Goal: Task Accomplishment & Management: Use online tool/utility

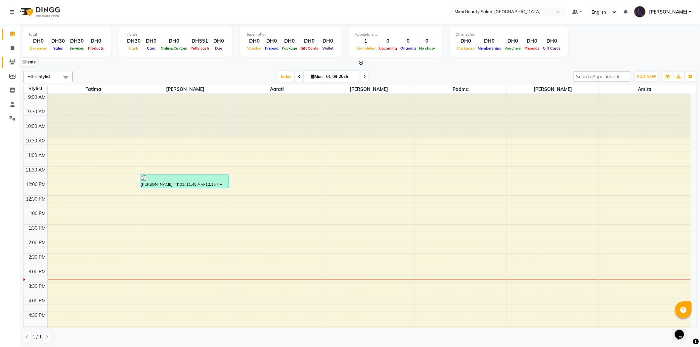
click at [11, 62] on icon at bounding box center [12, 62] width 6 height 5
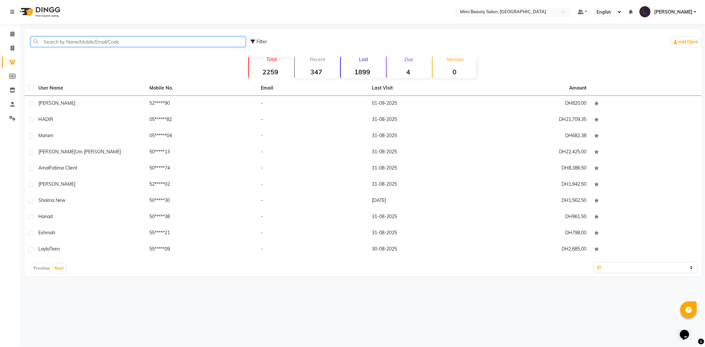
click at [136, 43] on input "text" at bounding box center [138, 42] width 215 height 10
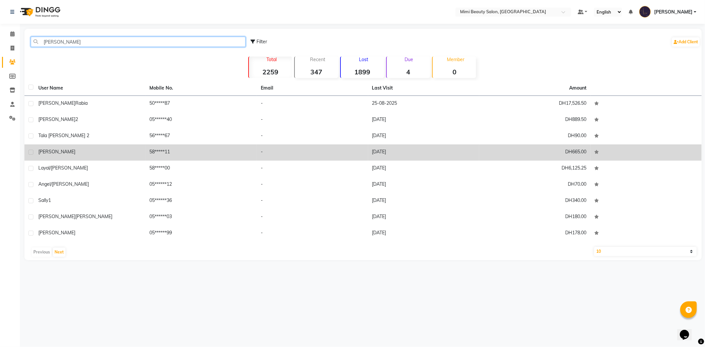
type input "[PERSON_NAME]"
click at [76, 153] on div "[PERSON_NAME]" at bounding box center [89, 151] width 103 height 7
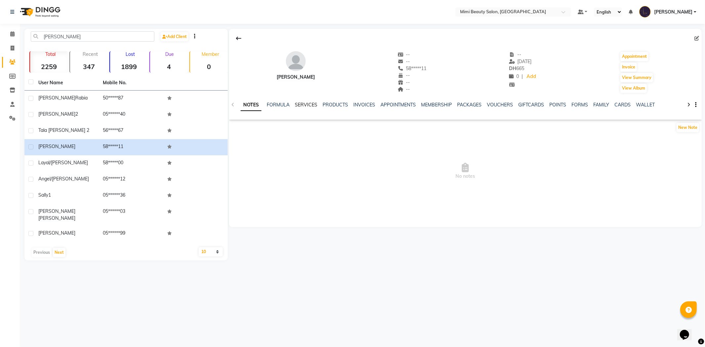
click at [305, 106] on link "SERVICES" at bounding box center [306, 105] width 22 height 6
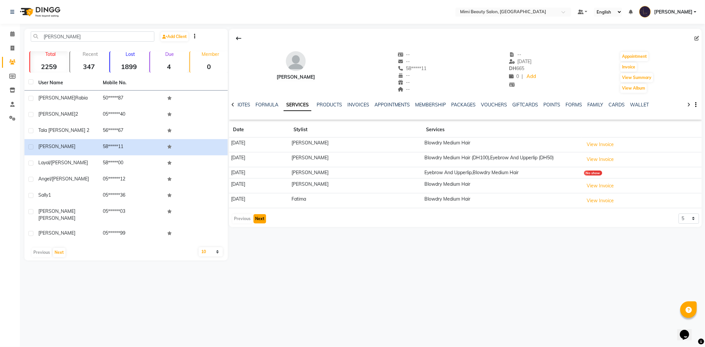
click at [258, 220] on button "Next" at bounding box center [260, 218] width 13 height 9
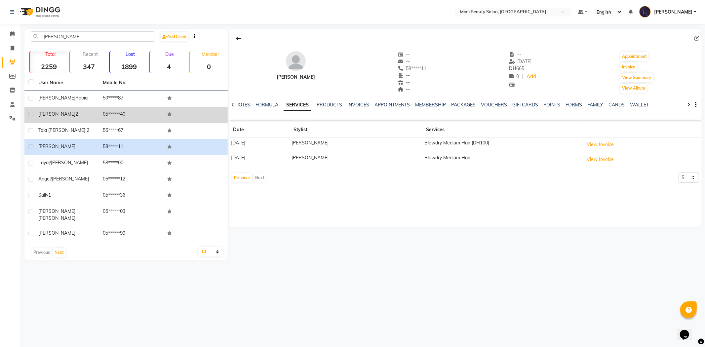
click at [47, 113] on span "[PERSON_NAME]" at bounding box center [56, 114] width 37 height 6
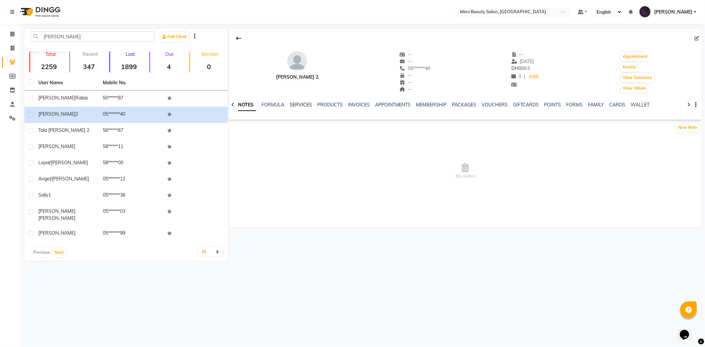
click at [299, 103] on link "SERVICES" at bounding box center [301, 105] width 22 height 6
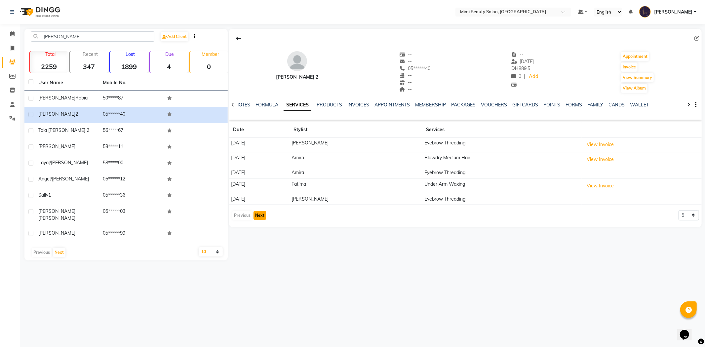
click at [263, 216] on button "Next" at bounding box center [260, 215] width 13 height 9
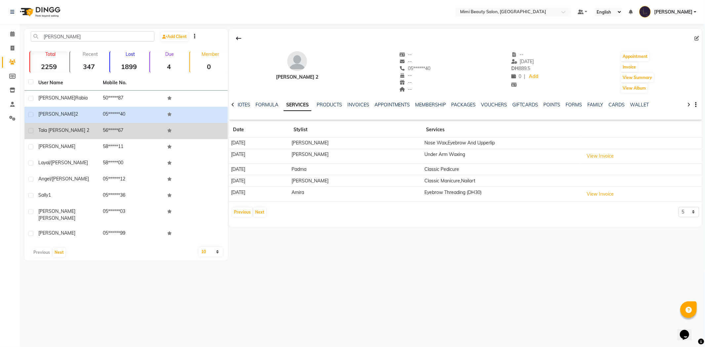
click at [72, 130] on div "Tala [PERSON_NAME] 2" at bounding box center [66, 130] width 57 height 7
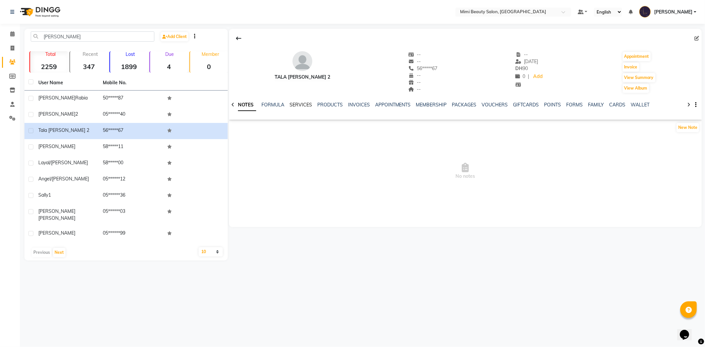
click at [300, 106] on link "SERVICES" at bounding box center [301, 105] width 22 height 6
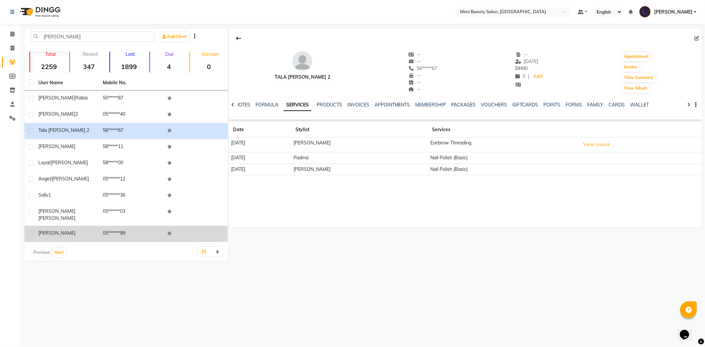
click at [58, 230] on div "[PERSON_NAME]" at bounding box center [66, 233] width 57 height 7
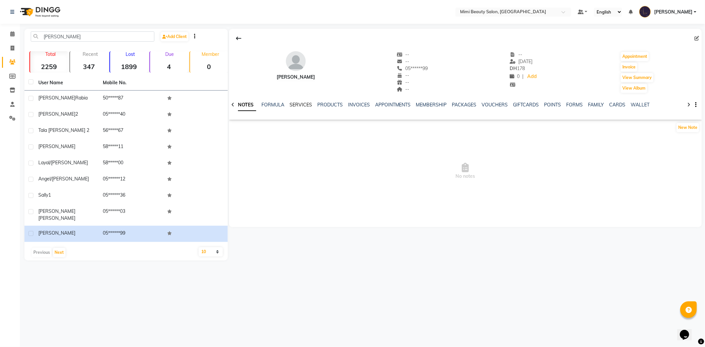
click at [300, 104] on link "SERVICES" at bounding box center [301, 105] width 22 height 6
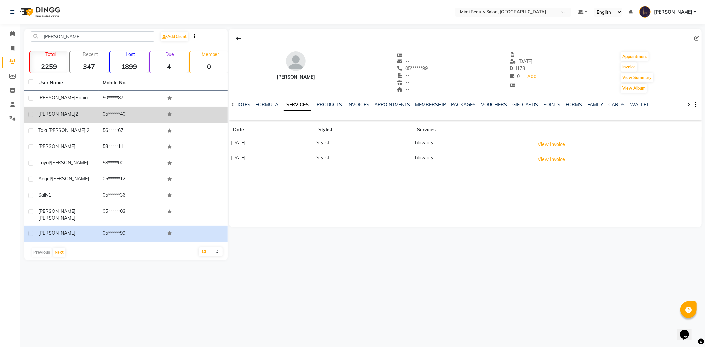
click at [83, 113] on div "[PERSON_NAME] 2" at bounding box center [66, 114] width 57 height 7
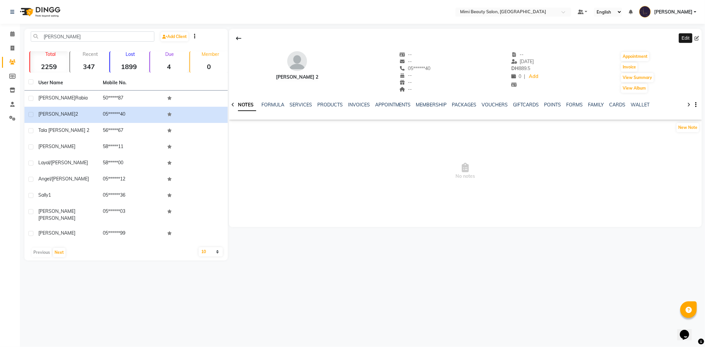
click at [697, 38] on icon at bounding box center [697, 38] width 5 height 5
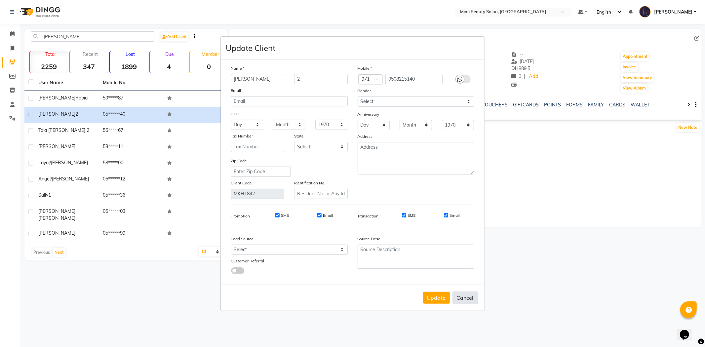
click at [464, 300] on button "Cancel" at bounding box center [465, 298] width 25 height 13
select select
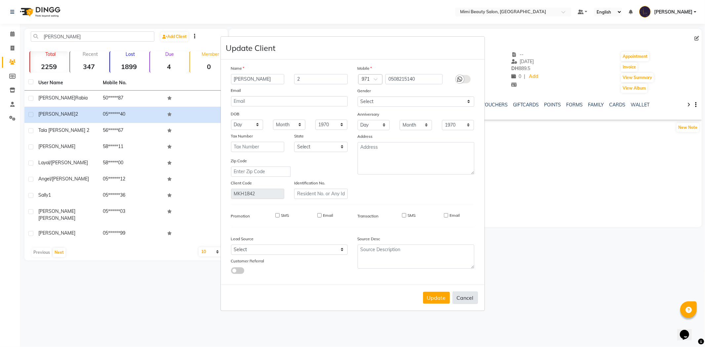
select select
checkbox input "false"
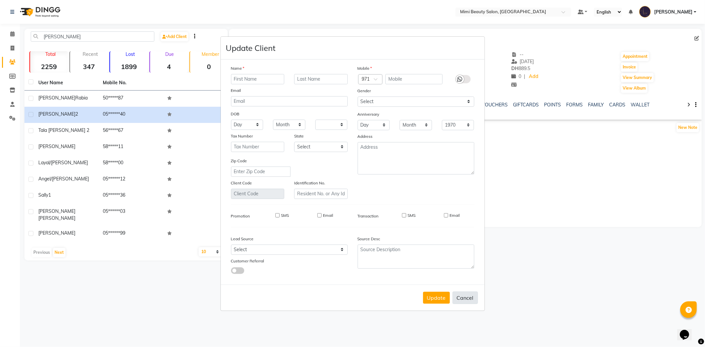
checkbox input "false"
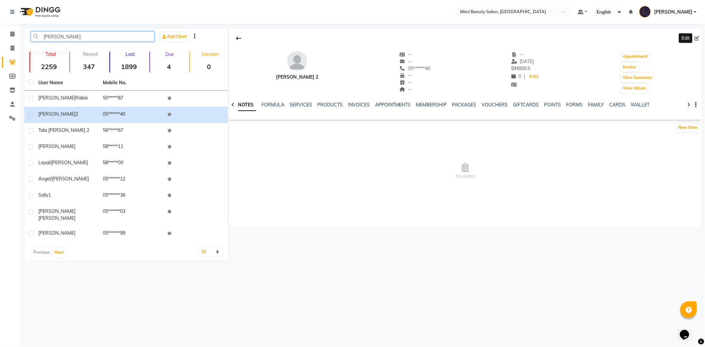
click at [72, 34] on input "[PERSON_NAME]" at bounding box center [93, 36] width 124 height 10
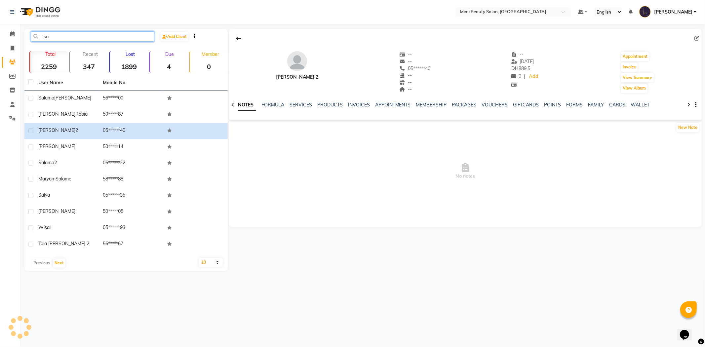
type input "s"
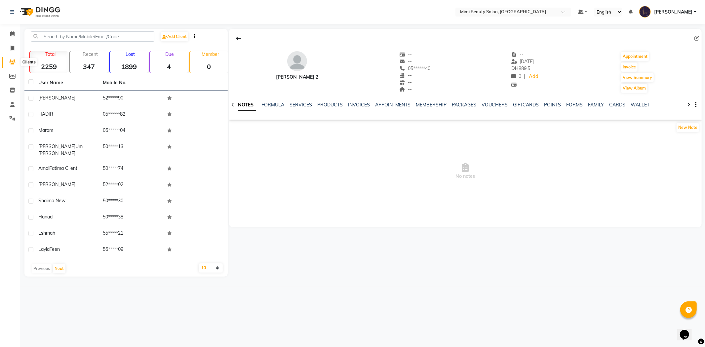
click at [12, 62] on icon at bounding box center [12, 62] width 6 height 5
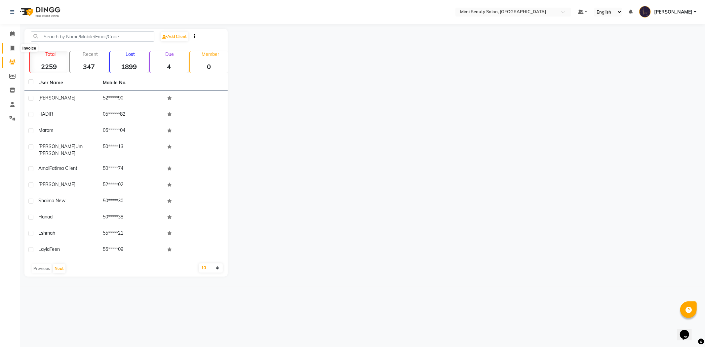
click at [11, 48] on icon at bounding box center [13, 48] width 4 height 5
select select "6756"
select select "service"
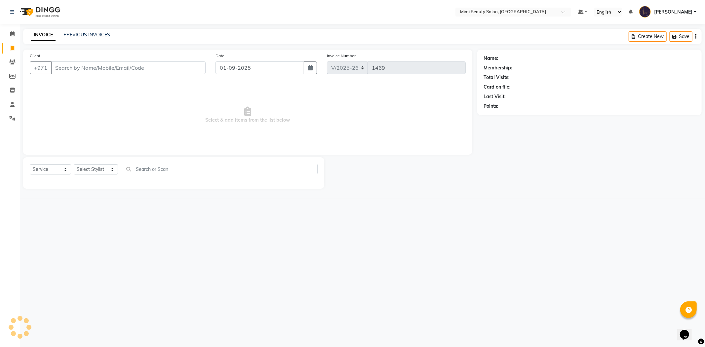
click at [77, 65] on input "Client" at bounding box center [128, 68] width 155 height 13
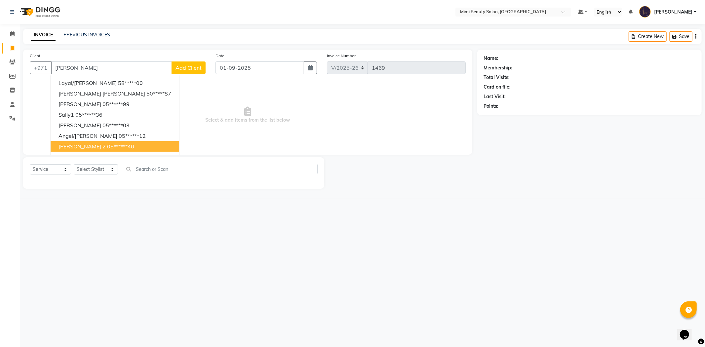
drag, startPoint x: 70, startPoint y: 144, endPoint x: 75, endPoint y: 145, distance: 5.4
click at [69, 144] on span "[PERSON_NAME] 2" at bounding box center [82, 146] width 47 height 7
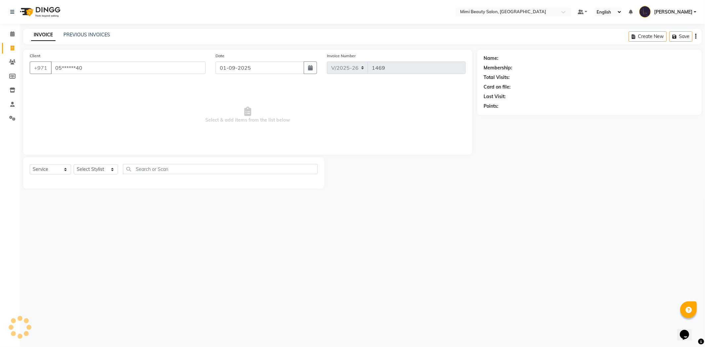
type input "05******40"
click at [11, 34] on icon at bounding box center [12, 33] width 4 height 5
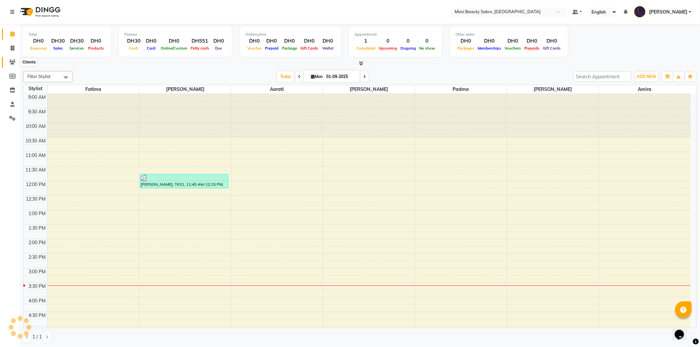
click at [10, 62] on icon at bounding box center [12, 62] width 6 height 5
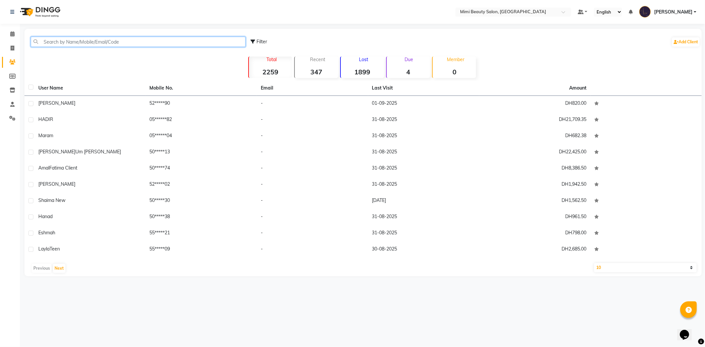
click at [118, 41] on input "text" at bounding box center [138, 42] width 215 height 10
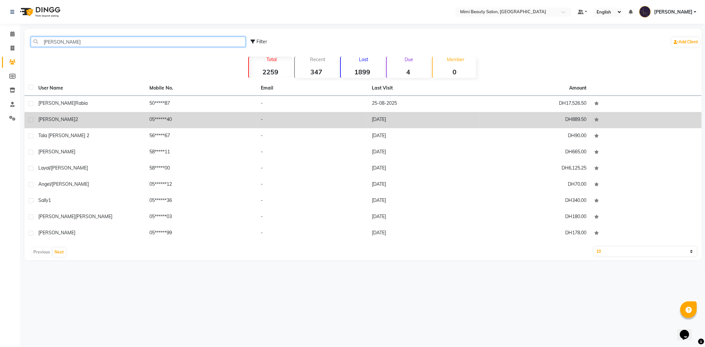
type input "[PERSON_NAME]"
click at [72, 122] on div "[PERSON_NAME] 2" at bounding box center [89, 119] width 103 height 7
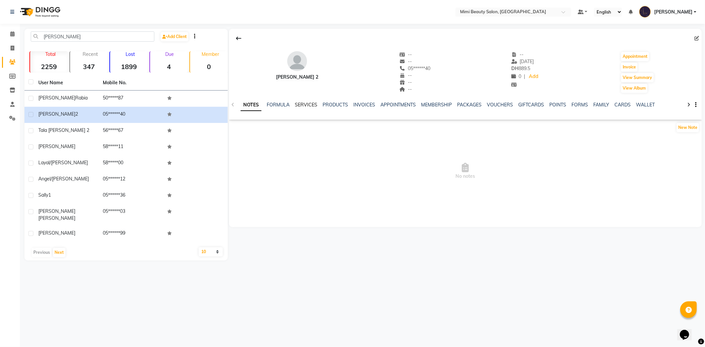
click at [308, 105] on link "SERVICES" at bounding box center [306, 105] width 22 height 6
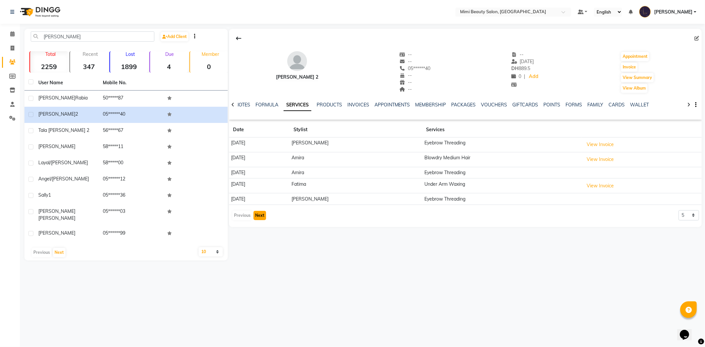
click at [260, 218] on button "Next" at bounding box center [260, 215] width 13 height 9
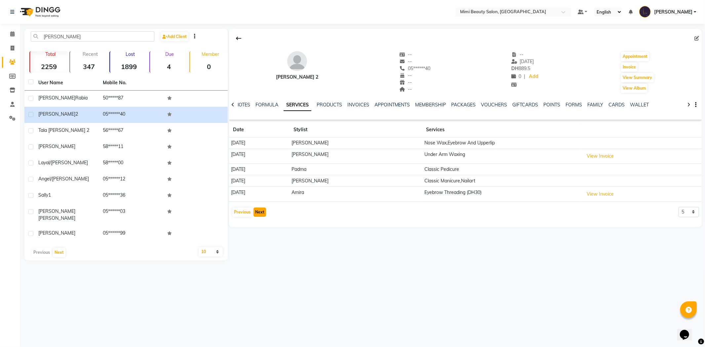
click at [258, 209] on button "Next" at bounding box center [260, 212] width 13 height 9
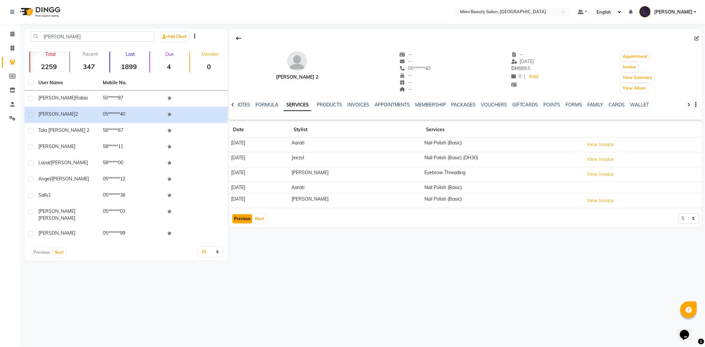
click at [239, 217] on button "Previous" at bounding box center [242, 218] width 20 height 9
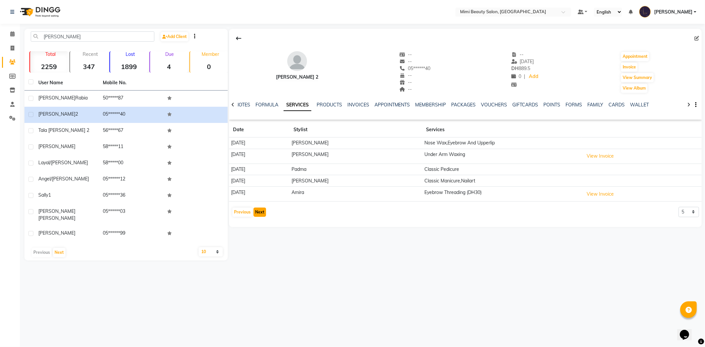
click at [257, 216] on button "Next" at bounding box center [260, 212] width 13 height 9
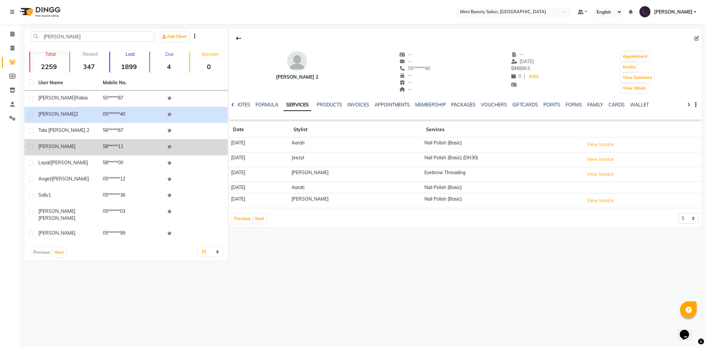
click at [63, 146] on div "[PERSON_NAME]" at bounding box center [66, 146] width 57 height 7
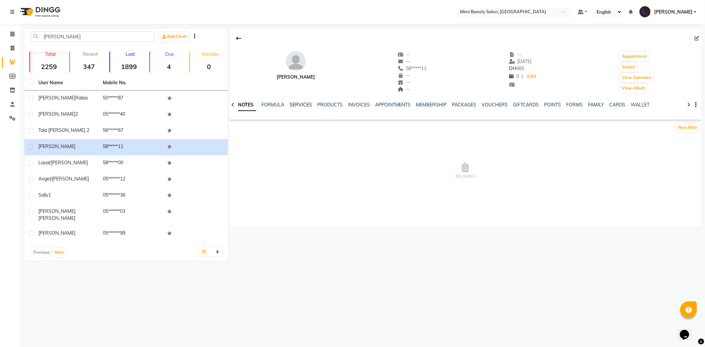
click at [294, 105] on link "SERVICES" at bounding box center [301, 105] width 22 height 6
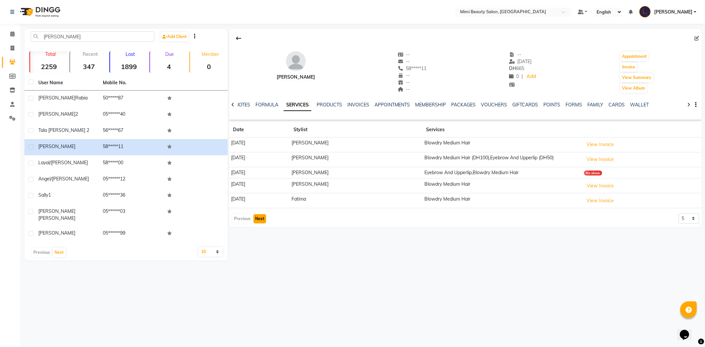
click at [258, 220] on button "Next" at bounding box center [260, 218] width 13 height 9
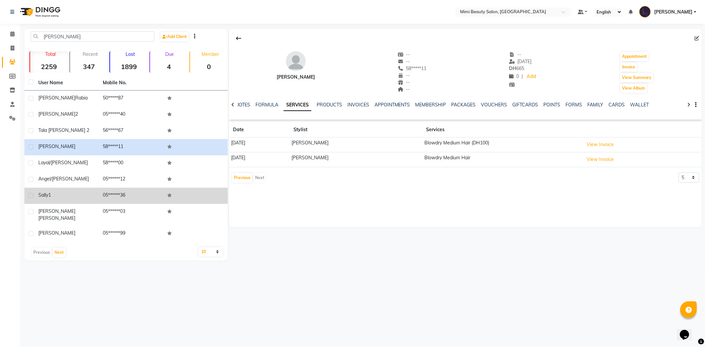
click at [74, 198] on div "Sally1" at bounding box center [66, 195] width 57 height 7
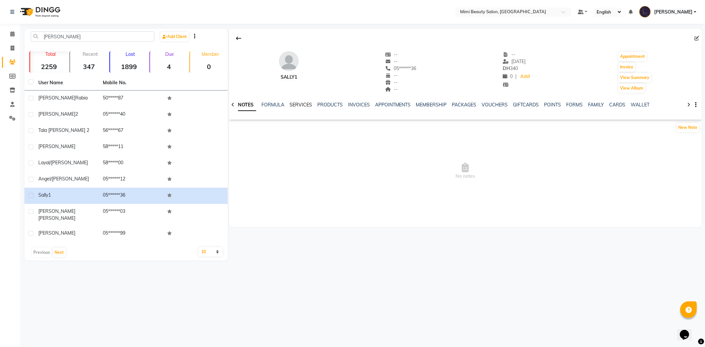
click at [298, 103] on link "SERVICES" at bounding box center [301, 105] width 22 height 6
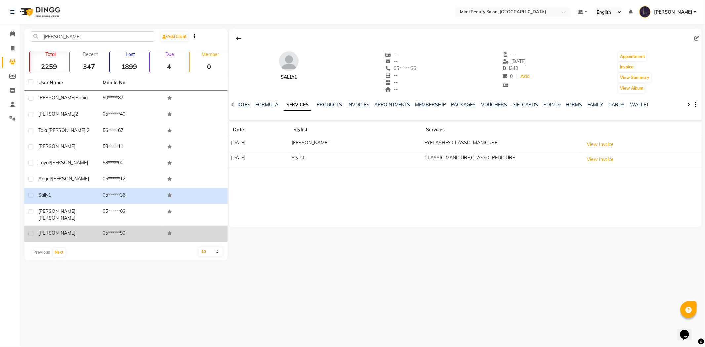
click at [49, 230] on div "[PERSON_NAME]" at bounding box center [66, 233] width 57 height 7
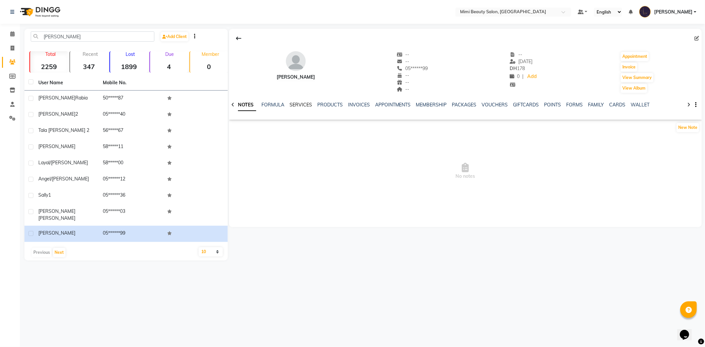
click at [292, 104] on link "SERVICES" at bounding box center [301, 105] width 22 height 6
click at [60, 248] on button "Next" at bounding box center [59, 252] width 13 height 9
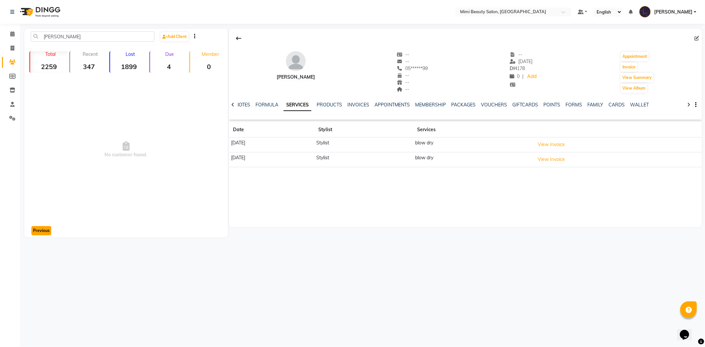
click at [39, 233] on button "Previous" at bounding box center [41, 230] width 20 height 9
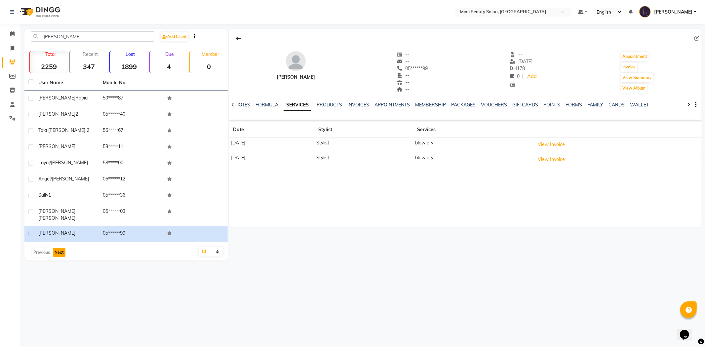
click at [57, 248] on button "Next" at bounding box center [59, 252] width 13 height 9
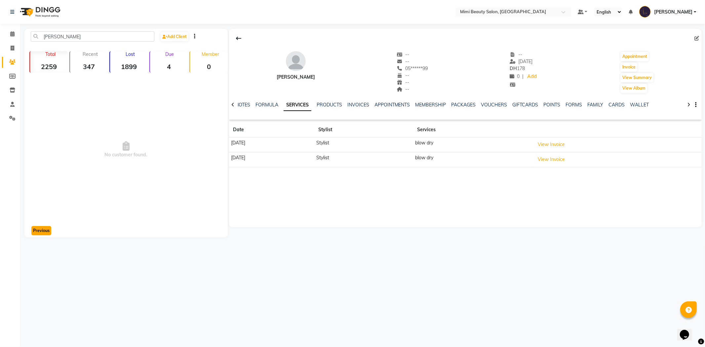
click at [37, 232] on button "Previous" at bounding box center [41, 230] width 20 height 9
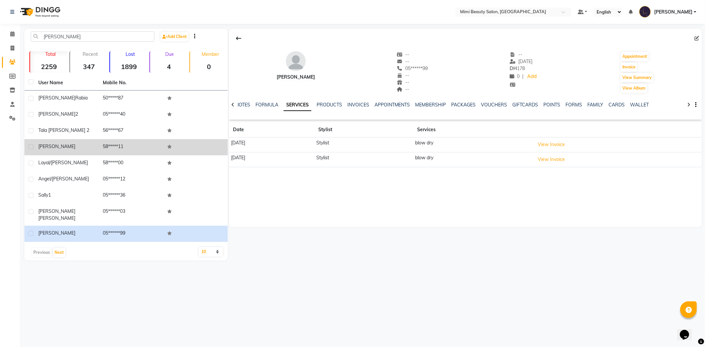
click at [81, 147] on div "[PERSON_NAME]" at bounding box center [66, 146] width 57 height 7
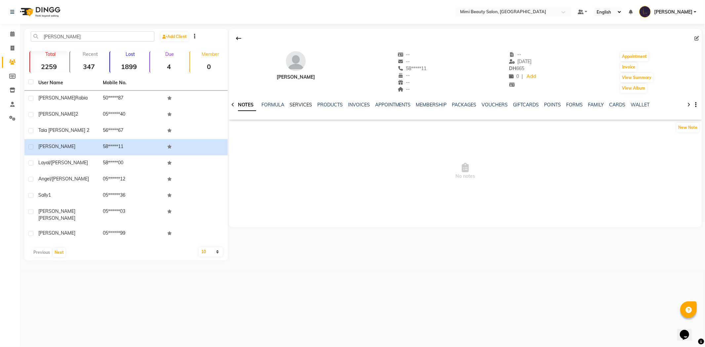
click at [300, 104] on link "SERVICES" at bounding box center [301, 105] width 22 height 6
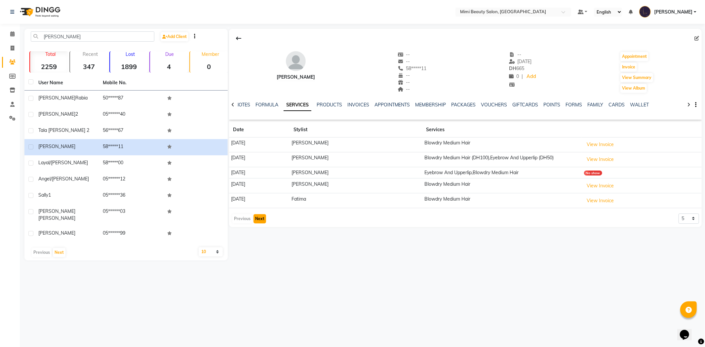
click at [257, 221] on button "Next" at bounding box center [260, 218] width 13 height 9
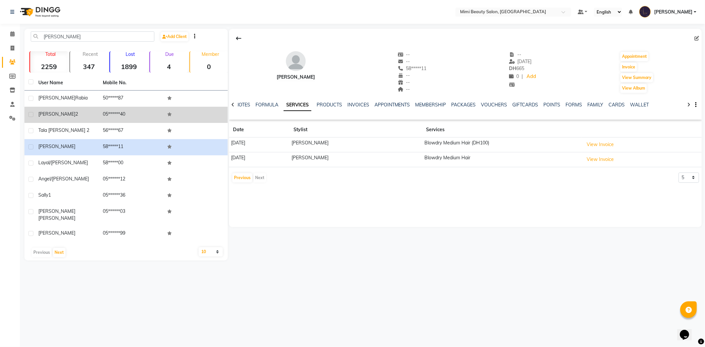
click at [65, 116] on div "[PERSON_NAME] 2" at bounding box center [66, 114] width 57 height 7
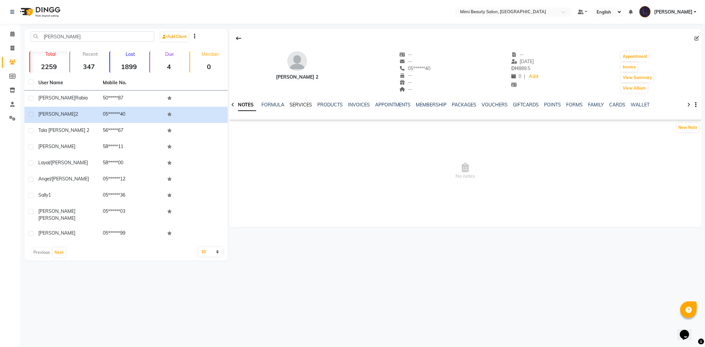
click at [298, 106] on link "SERVICES" at bounding box center [301, 105] width 22 height 6
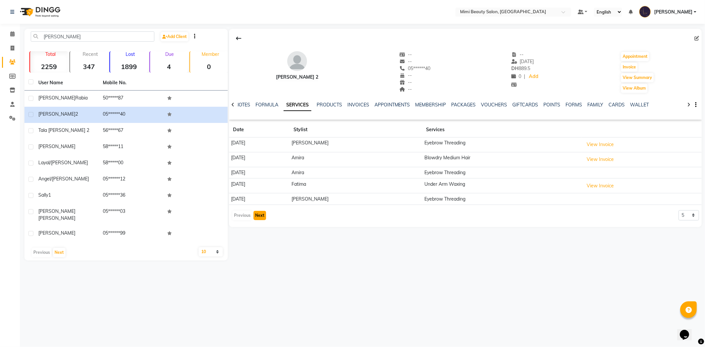
click at [259, 218] on button "Next" at bounding box center [260, 215] width 13 height 9
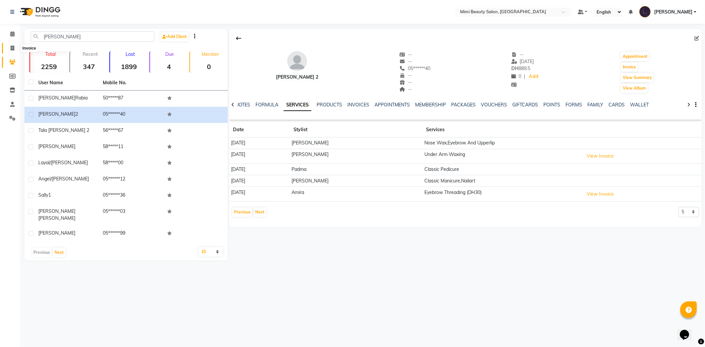
click at [12, 47] on icon at bounding box center [13, 48] width 4 height 5
select select "service"
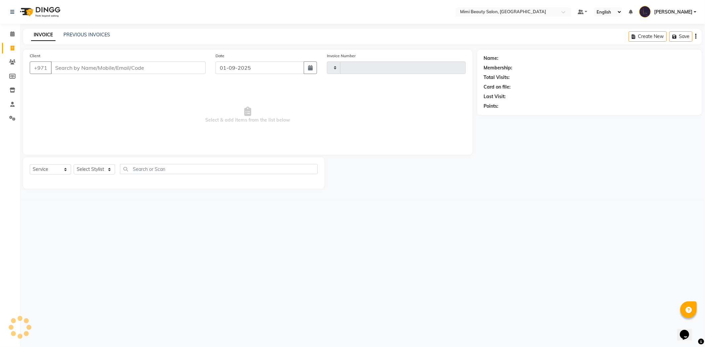
type input "1469"
select select "6756"
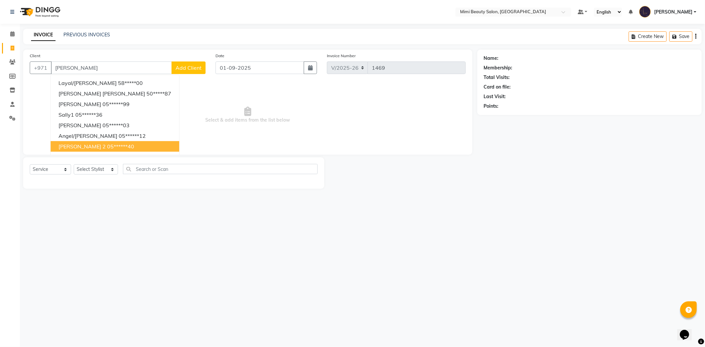
click at [66, 149] on span "[PERSON_NAME] 2" at bounding box center [82, 146] width 47 height 7
type input "05******40"
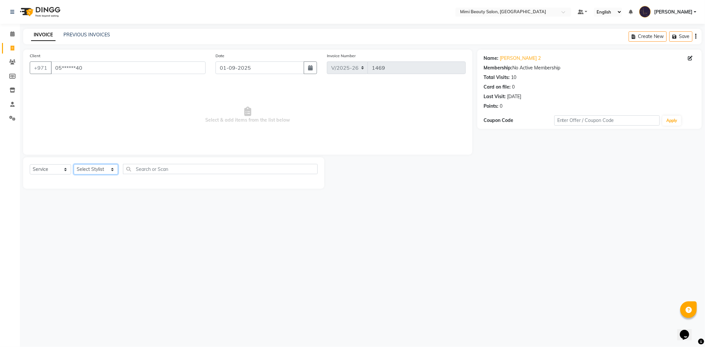
click at [110, 172] on select "Select Stylist [PERSON_NAME] Alya [MEDICAL_DATA][PERSON_NAME] [PERSON_NAME] [PE…" at bounding box center [96, 169] width 44 height 10
select select "68417"
click at [74, 165] on select "Select Stylist [PERSON_NAME] Alya [MEDICAL_DATA][PERSON_NAME] [PERSON_NAME] [PE…" at bounding box center [96, 169] width 44 height 10
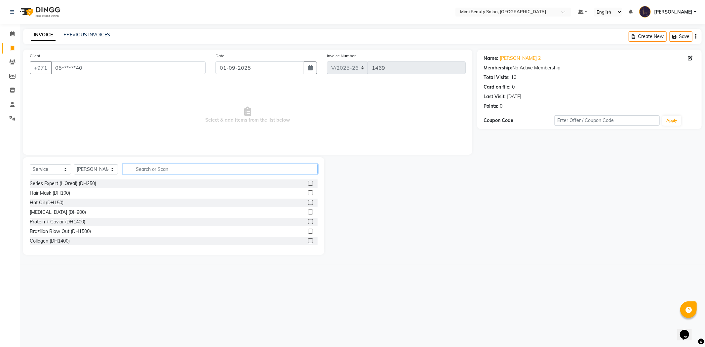
click at [167, 170] on input "text" at bounding box center [220, 169] width 195 height 10
type input "french"
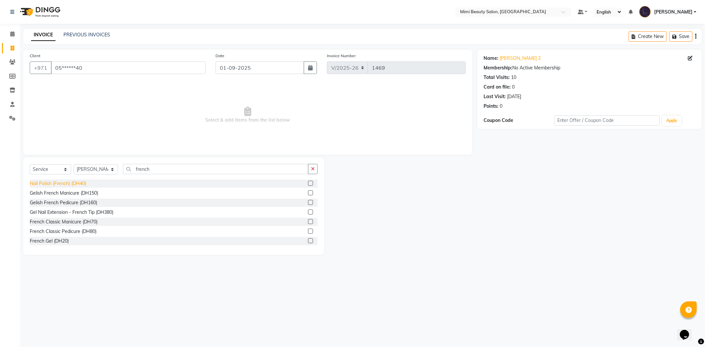
click at [53, 184] on div "Nail Polish (French) (DH40)" at bounding box center [58, 183] width 57 height 7
checkbox input "false"
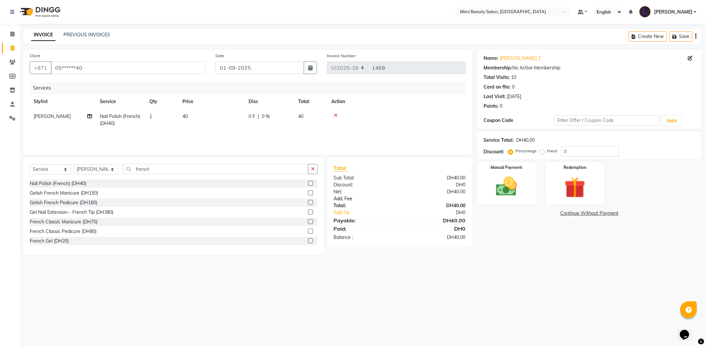
click at [346, 200] on link "Add. Fee" at bounding box center [400, 198] width 142 height 7
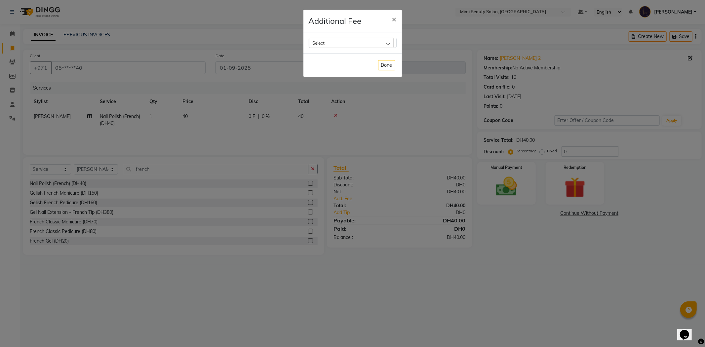
click at [342, 47] on div "Select" at bounding box center [351, 43] width 85 height 10
click at [322, 86] on label "Bank Fee" at bounding box center [324, 85] width 25 height 6
checkbox input "true"
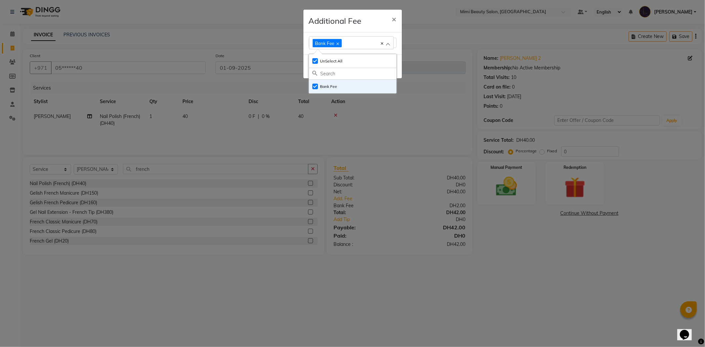
click at [397, 52] on div "Bank Fee Select All UnSelect All Bank Fee" at bounding box center [353, 43] width 99 height 22
click at [384, 70] on button "Done" at bounding box center [386, 67] width 17 height 10
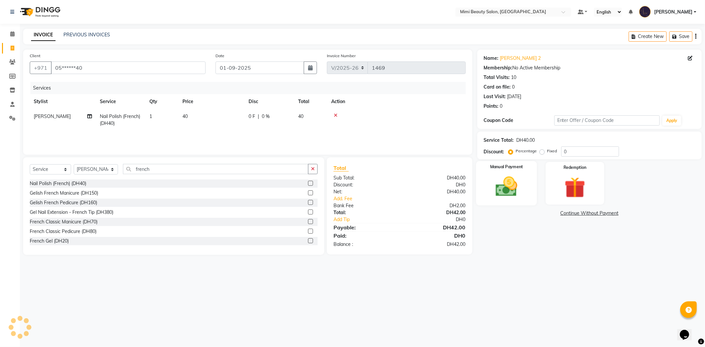
click at [513, 185] on img at bounding box center [506, 186] width 35 height 25
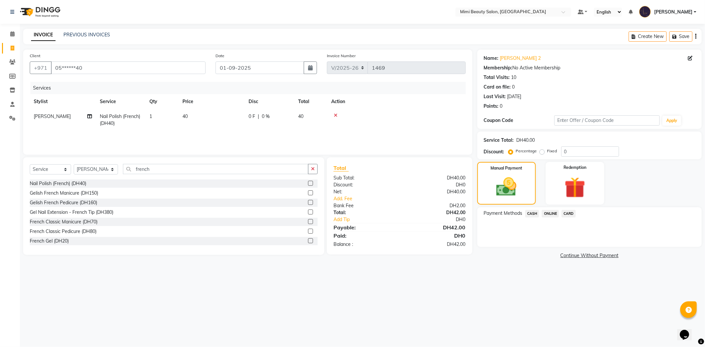
click at [571, 216] on span "CARD" at bounding box center [569, 214] width 14 height 8
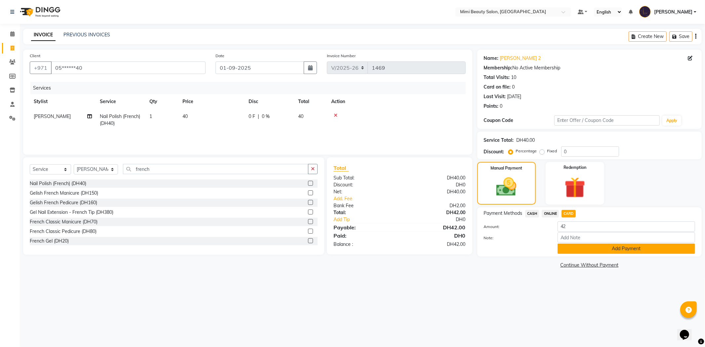
click at [624, 249] on button "Add Payment" at bounding box center [627, 249] width 138 height 10
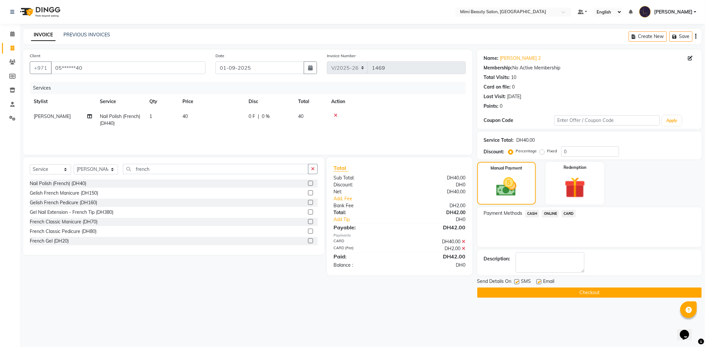
click at [593, 293] on button "Checkout" at bounding box center [589, 293] width 225 height 10
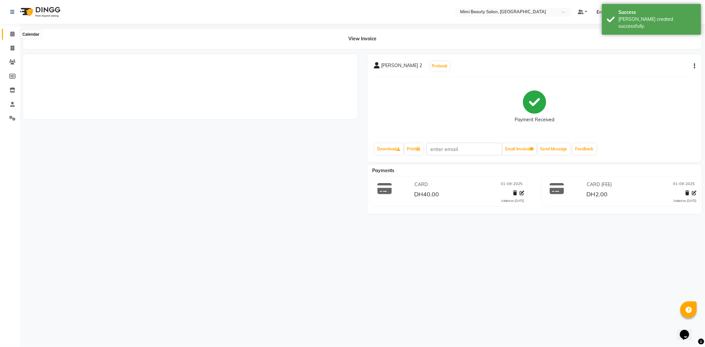
click at [10, 33] on icon at bounding box center [12, 33] width 4 height 5
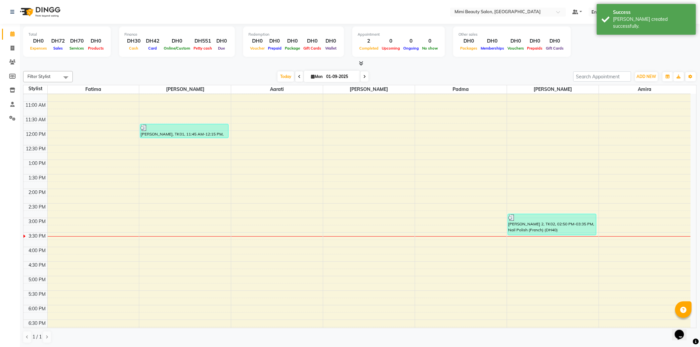
scroll to position [97, 0]
